Goal: Browse casually: Explore the website without a specific task or goal

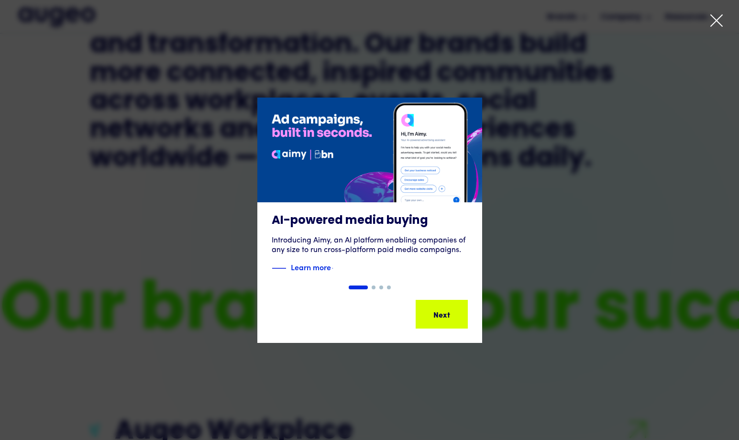
scroll to position [616, 0]
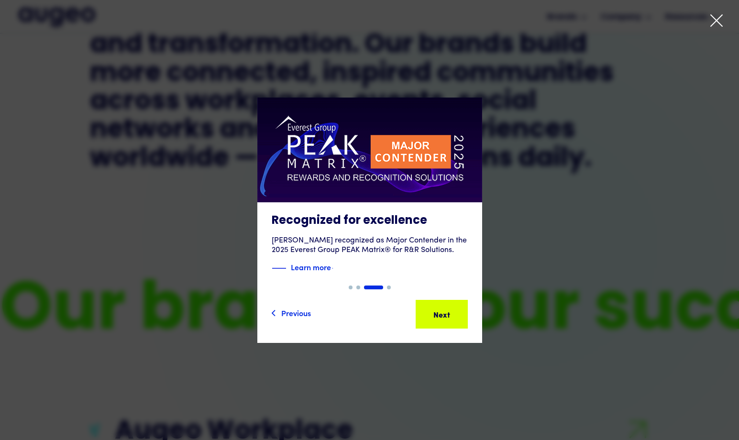
click at [718, 24] on icon at bounding box center [716, 20] width 14 height 14
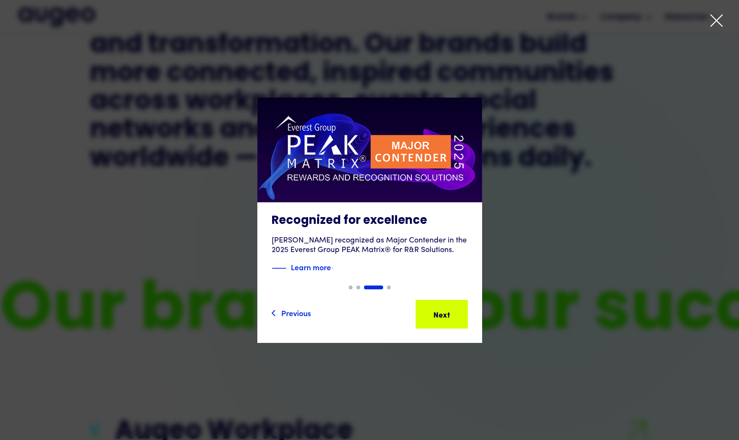
click at [718, 24] on icon at bounding box center [716, 20] width 14 height 14
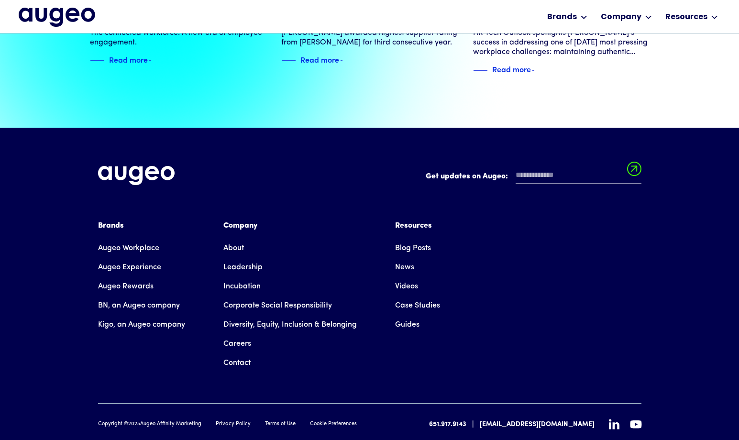
scroll to position [2169, 0]
